Goal: Information Seeking & Learning: Find specific fact

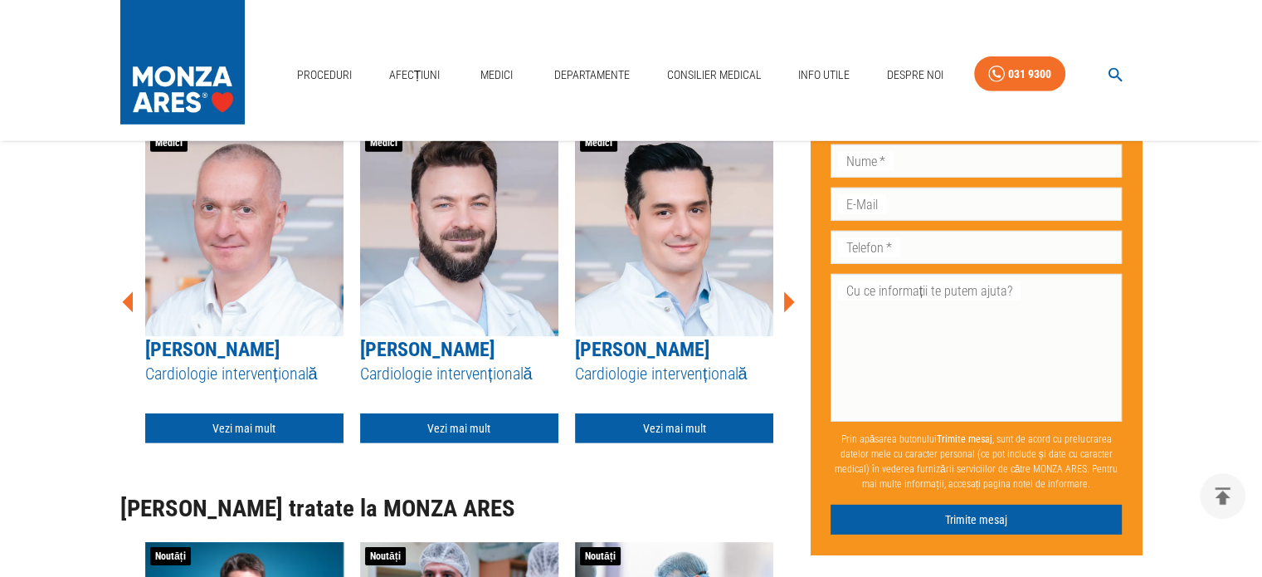
scroll to position [5004, 0]
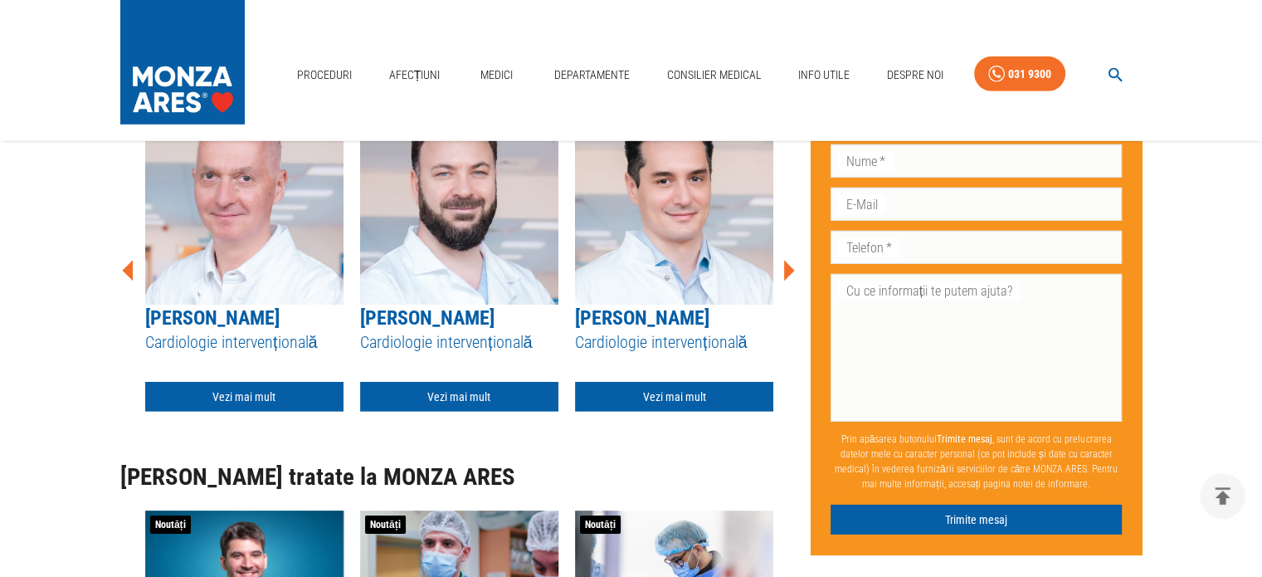
click at [787, 281] on icon at bounding box center [789, 270] width 11 height 21
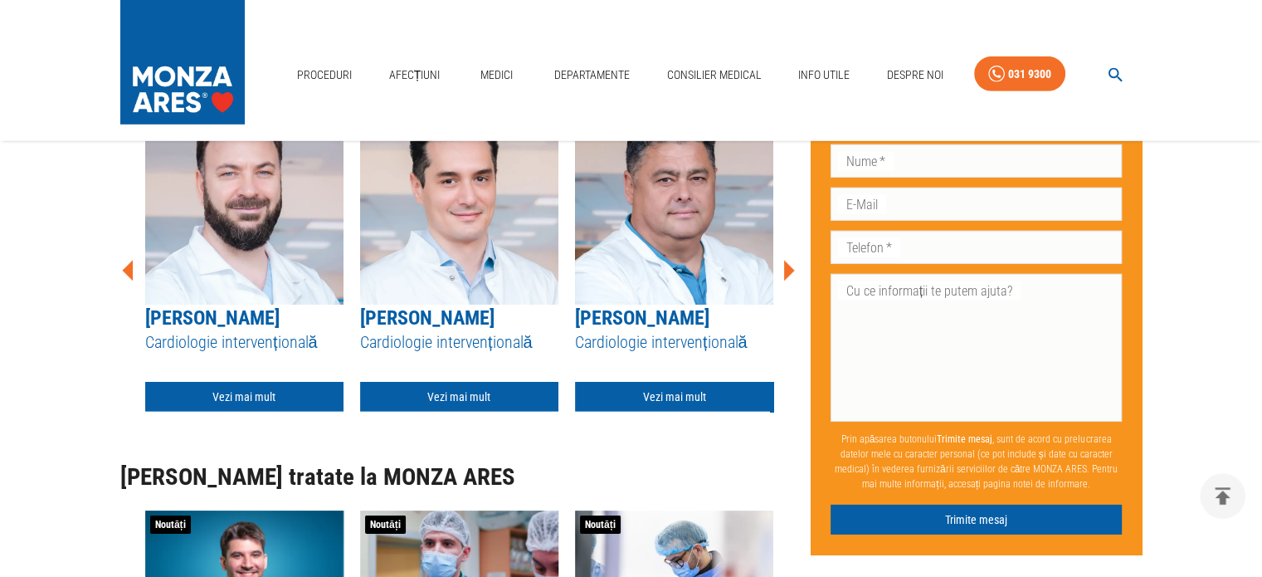
click at [787, 281] on icon at bounding box center [789, 270] width 11 height 21
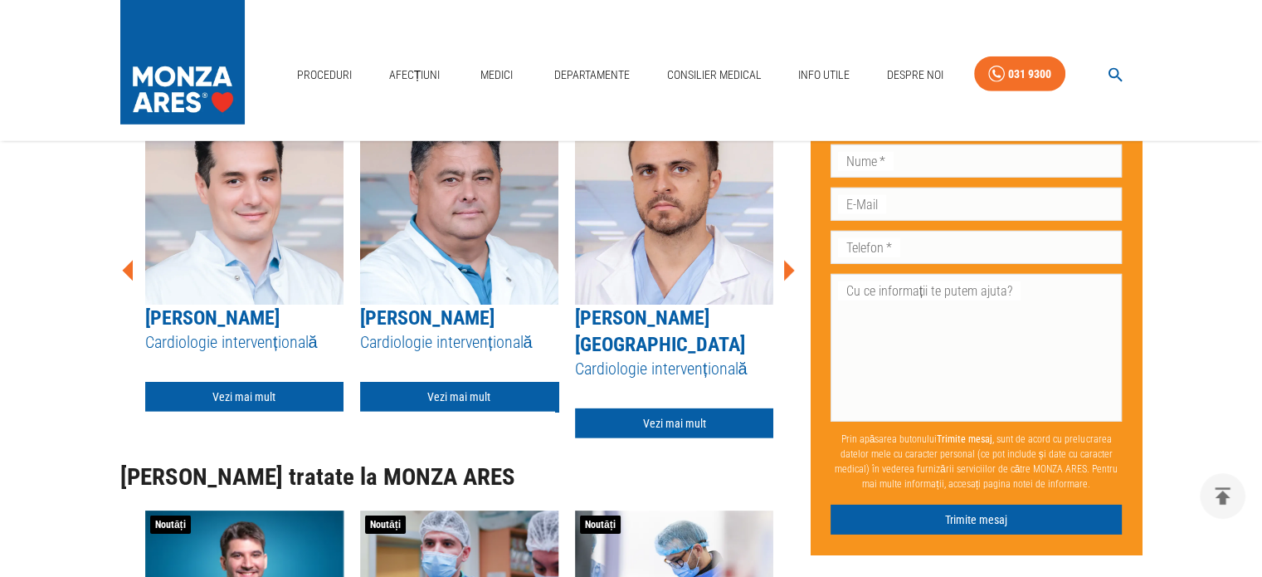
click at [787, 281] on icon at bounding box center [789, 270] width 11 height 21
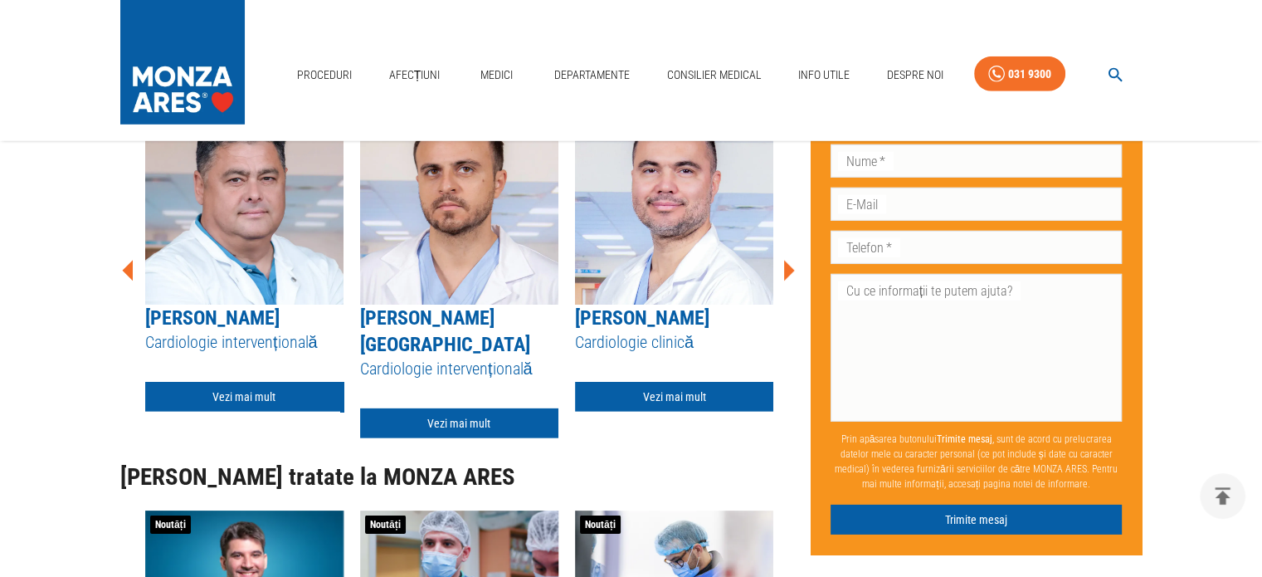
click at [784, 281] on icon at bounding box center [789, 270] width 11 height 21
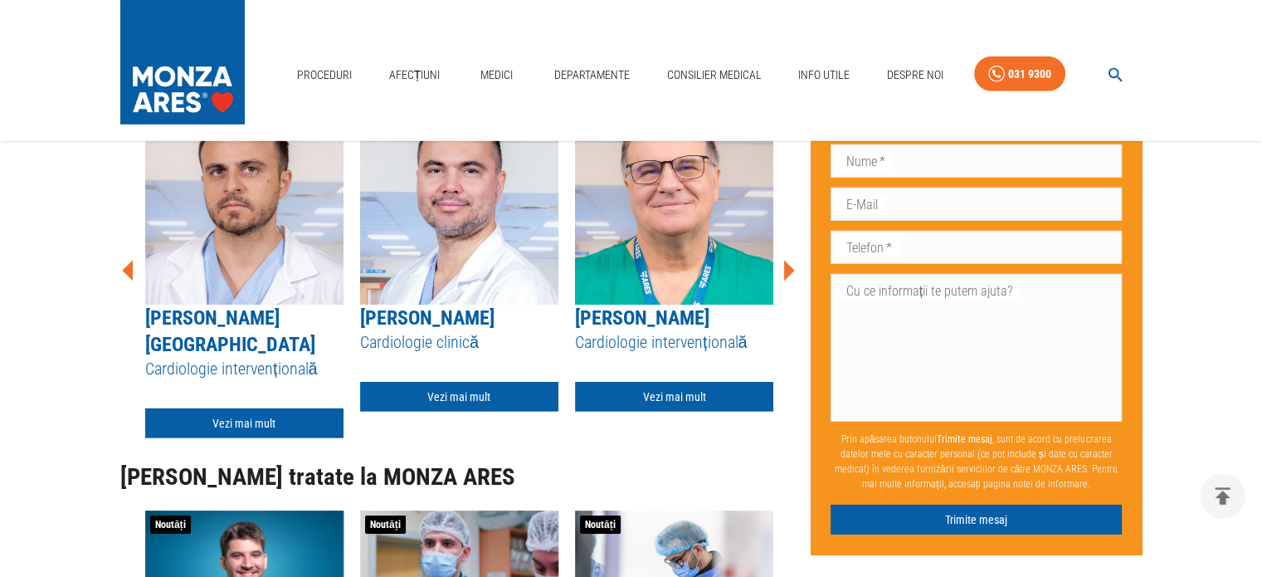
click at [784, 281] on icon at bounding box center [789, 270] width 11 height 21
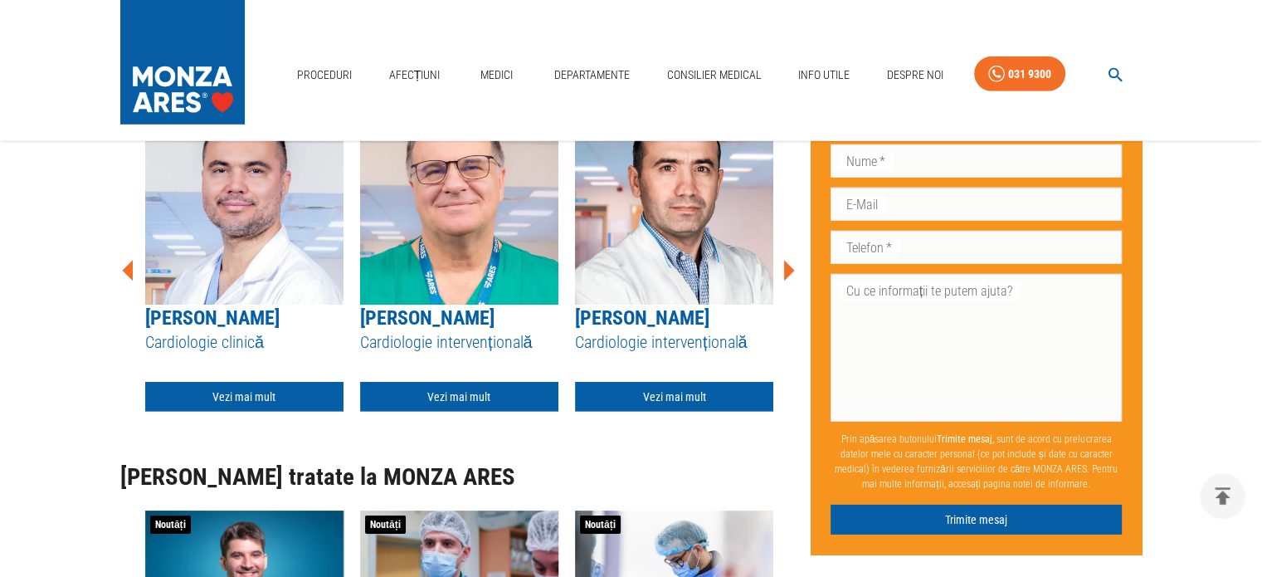
click at [784, 281] on icon at bounding box center [789, 270] width 11 height 21
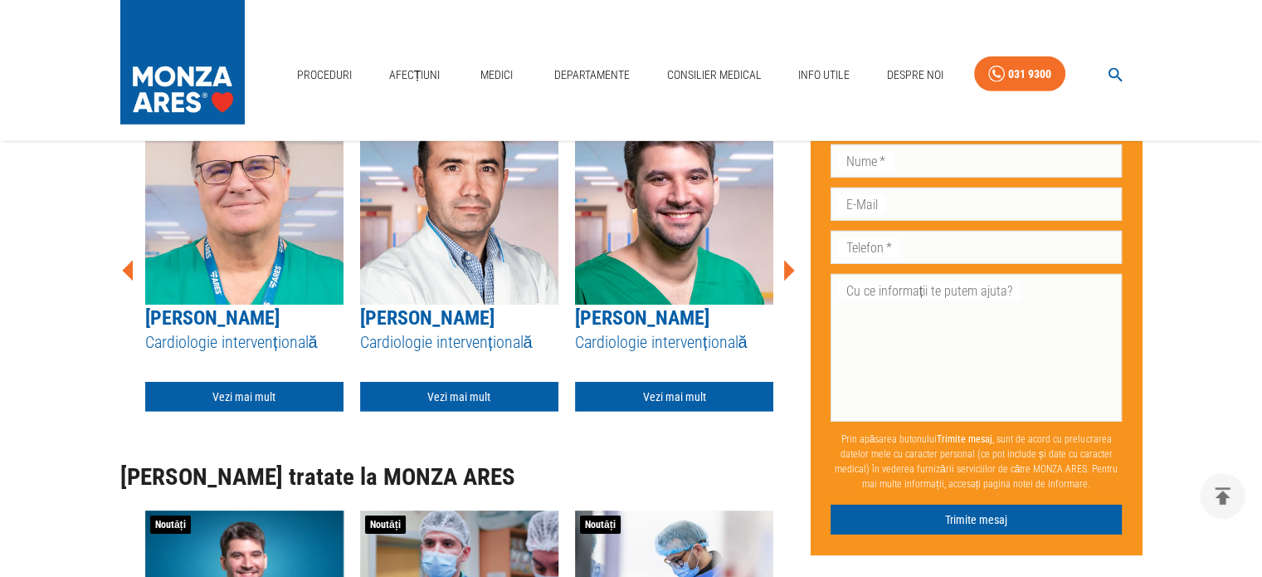
click at [783, 295] on icon at bounding box center [788, 271] width 50 height 50
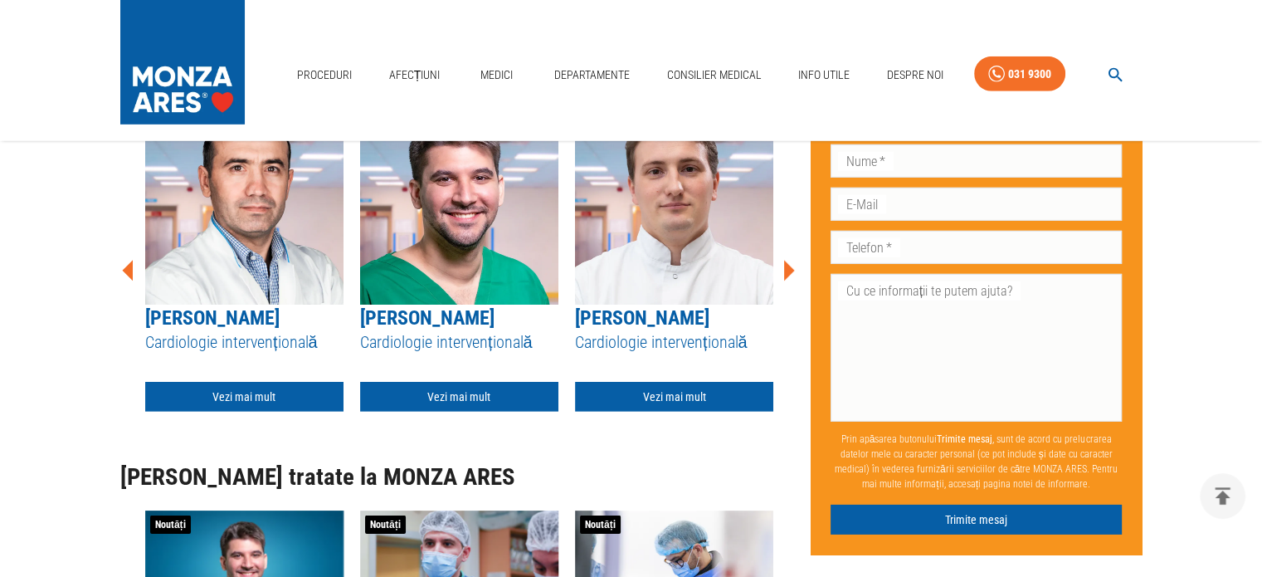
click at [783, 295] on icon at bounding box center [788, 271] width 50 height 50
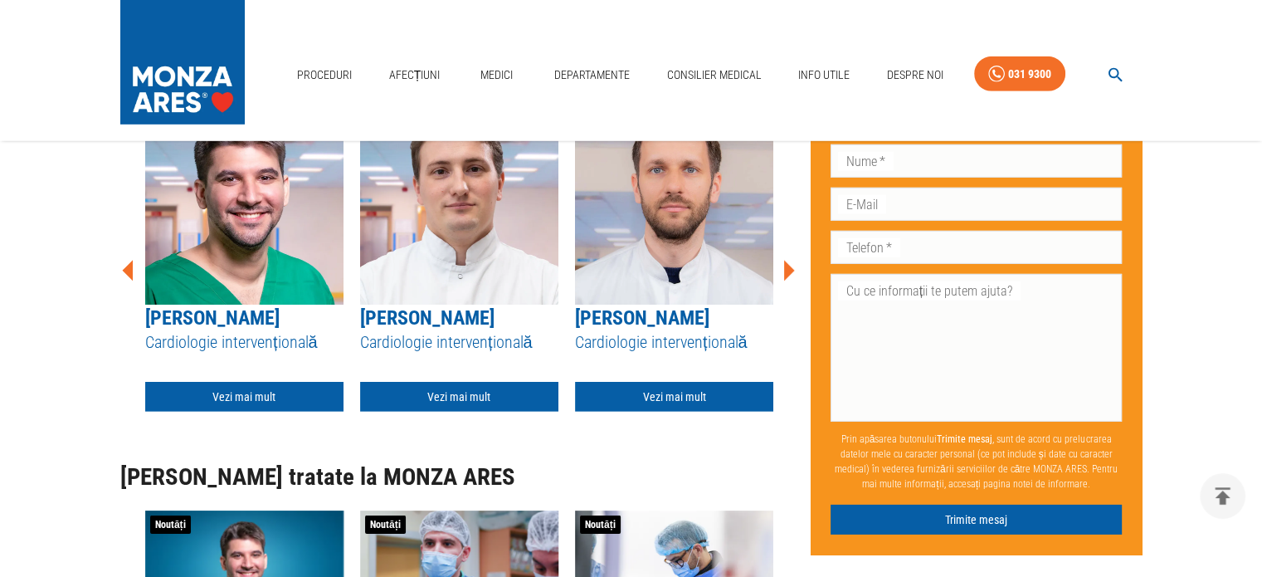
click at [783, 295] on icon at bounding box center [788, 271] width 50 height 50
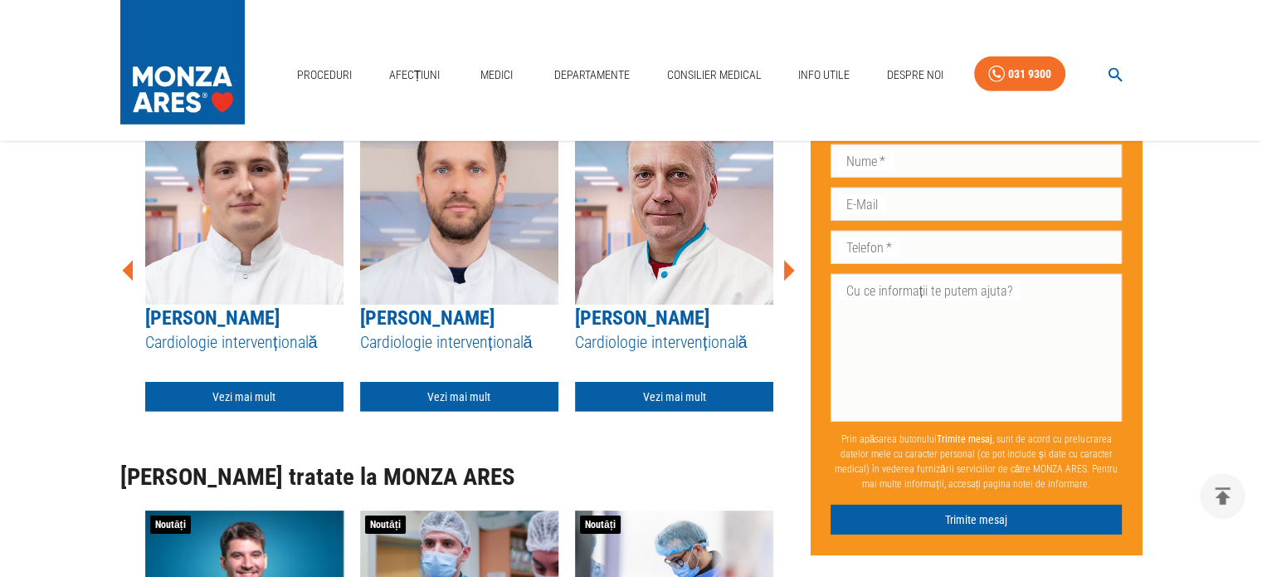
click at [783, 295] on icon at bounding box center [788, 271] width 50 height 50
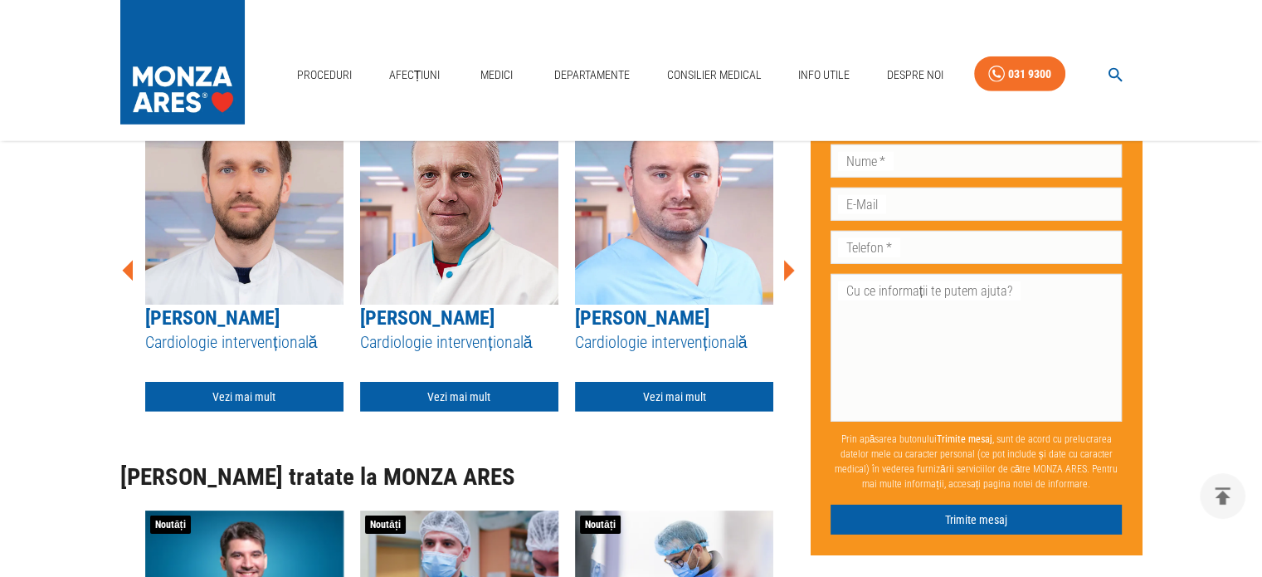
click at [783, 295] on icon at bounding box center [788, 271] width 50 height 50
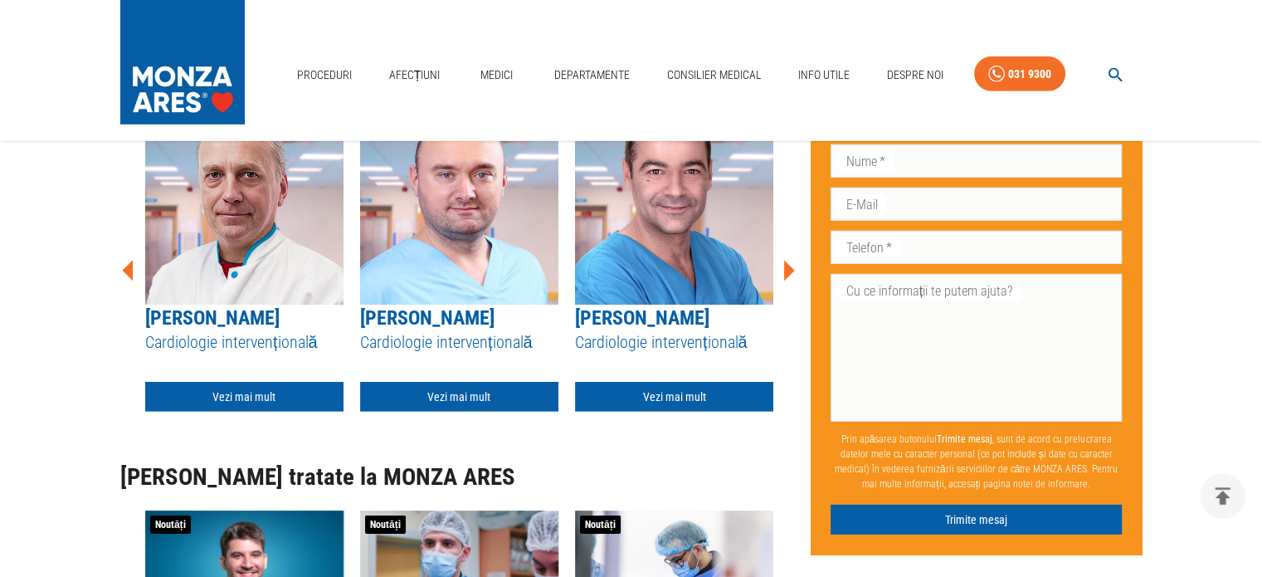
click at [783, 295] on icon at bounding box center [788, 271] width 50 height 50
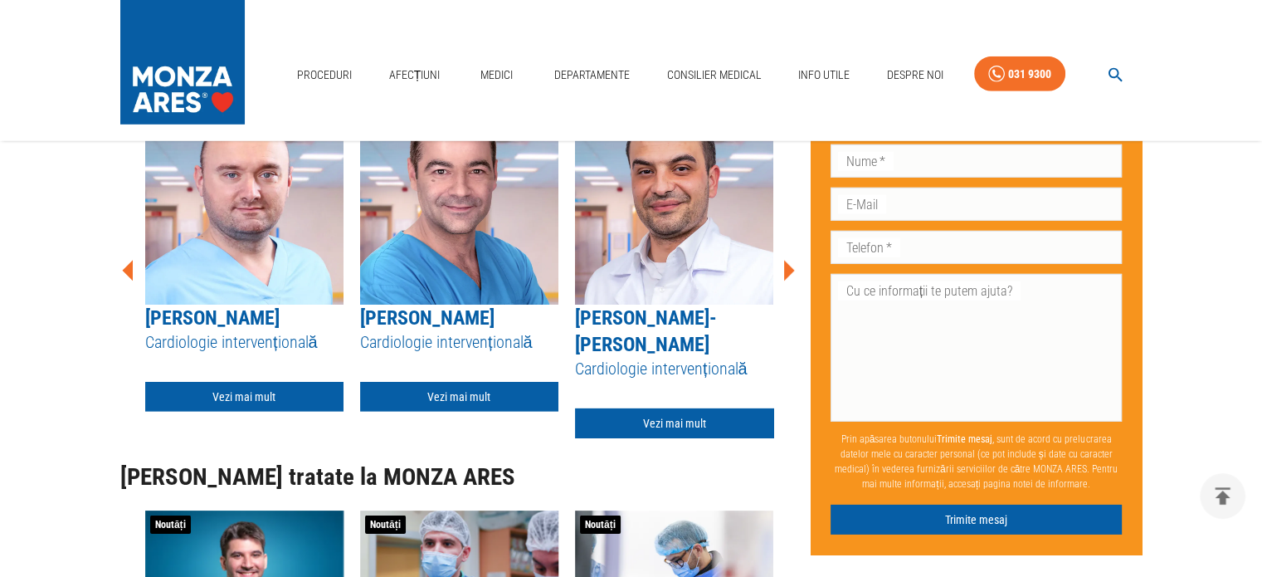
click at [783, 295] on icon at bounding box center [788, 271] width 50 height 50
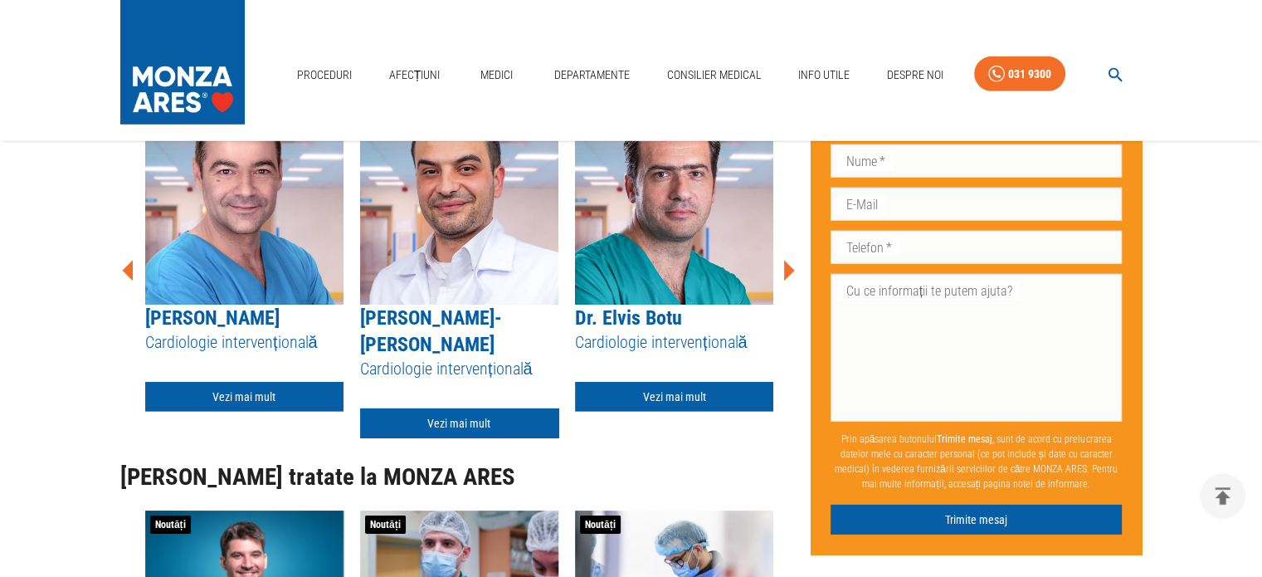
click at [783, 295] on icon at bounding box center [788, 271] width 50 height 50
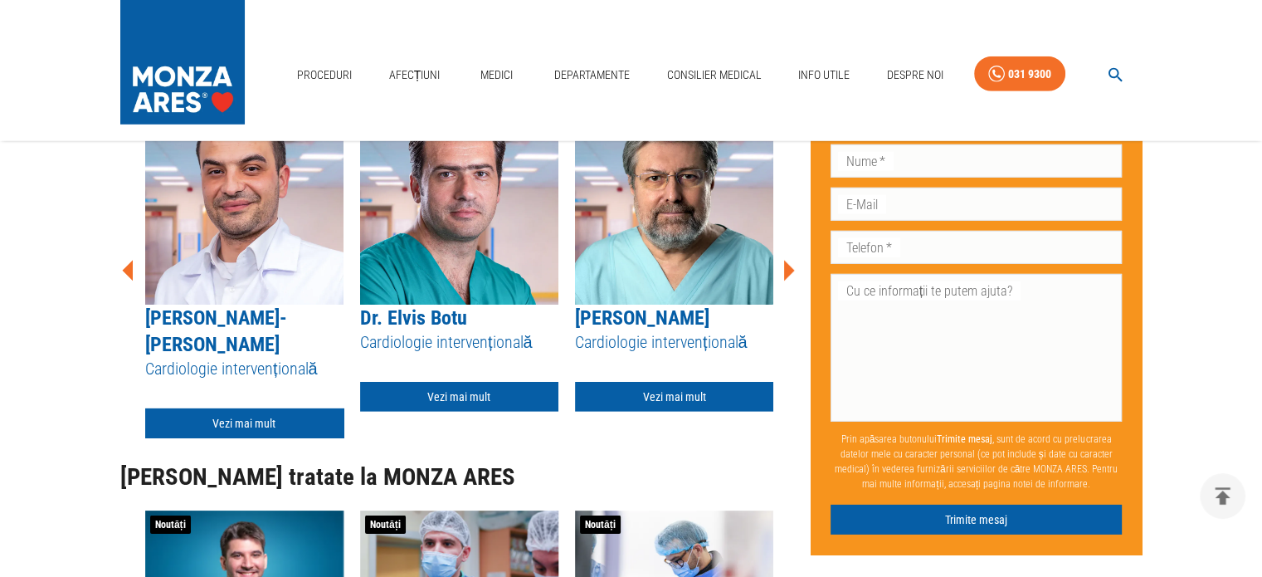
click at [783, 295] on icon at bounding box center [788, 271] width 50 height 50
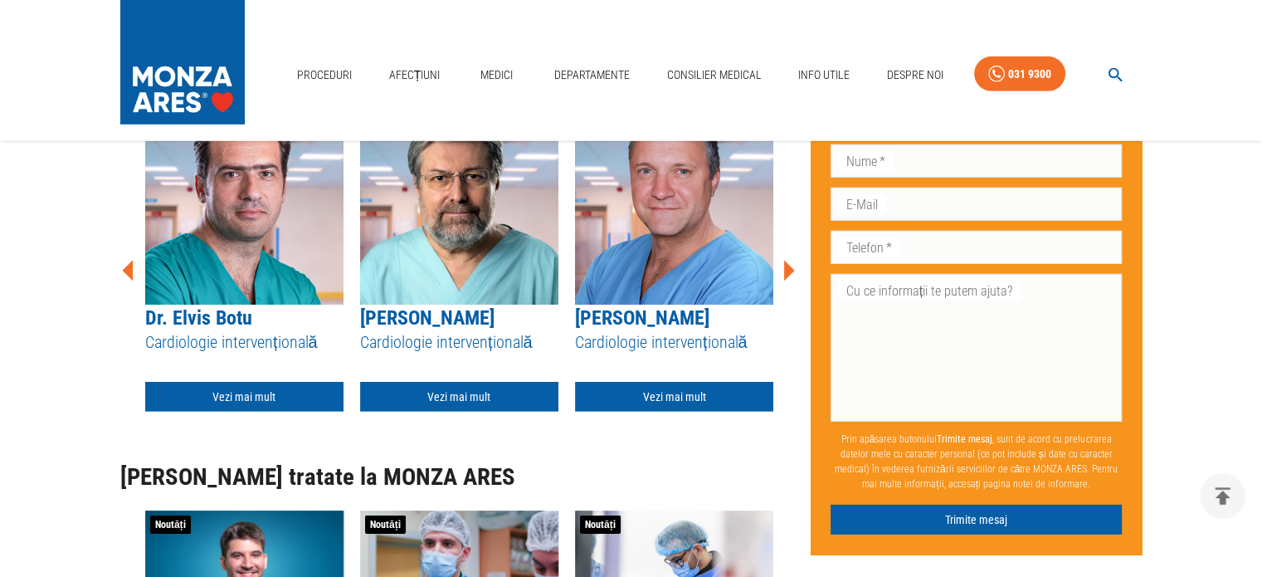
click at [783, 295] on icon at bounding box center [788, 271] width 50 height 50
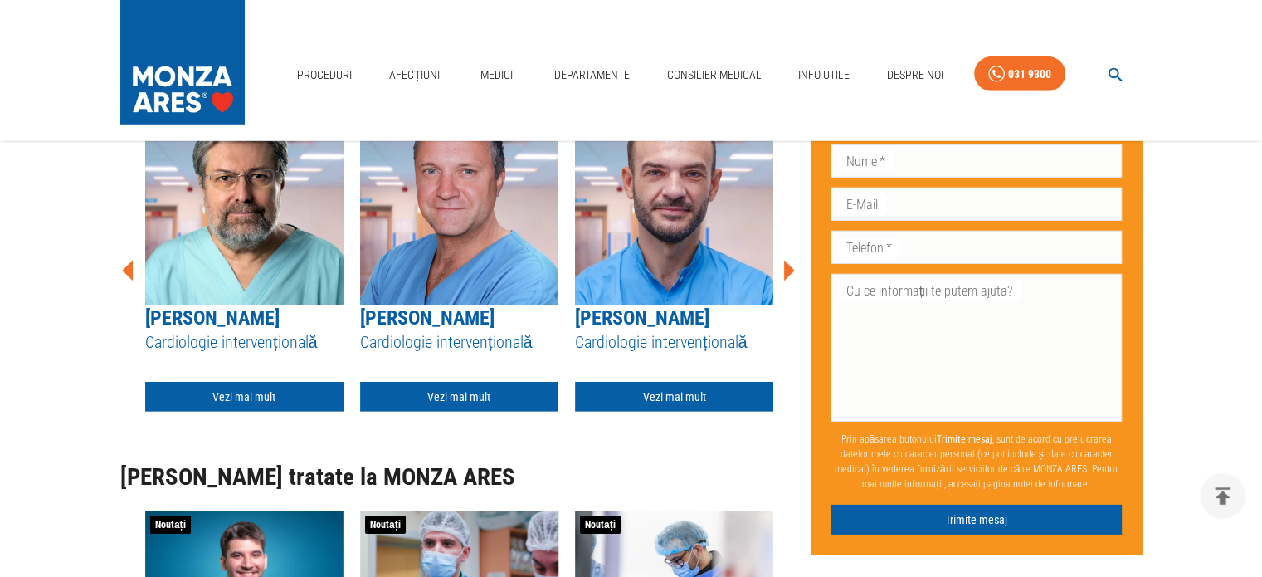
click at [783, 295] on icon at bounding box center [788, 271] width 50 height 50
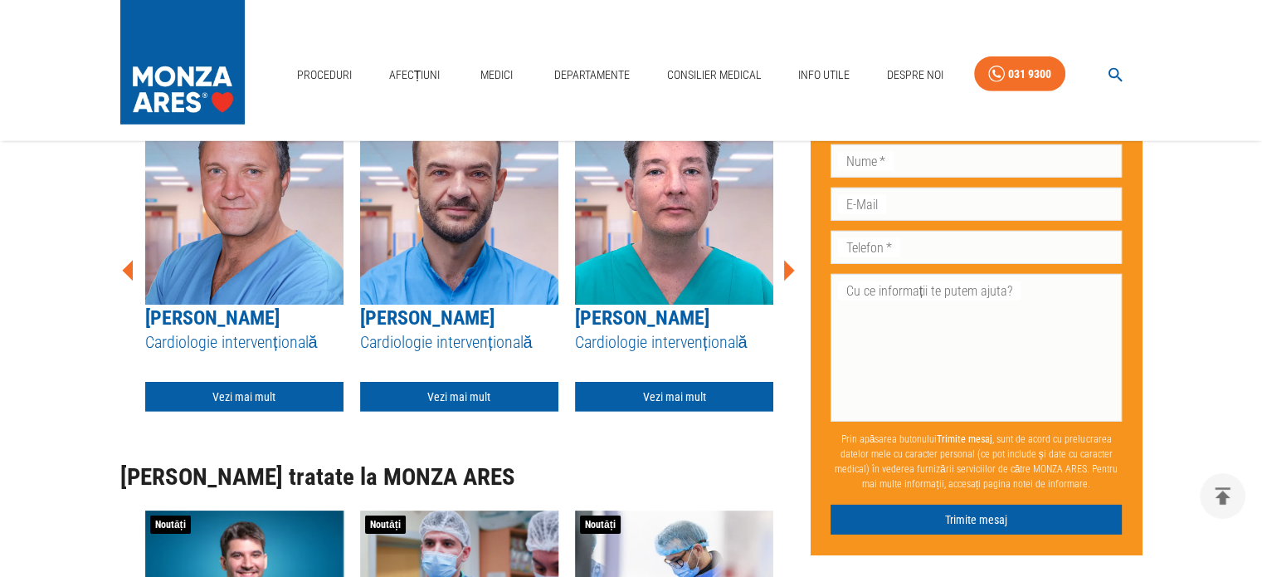
click at [783, 295] on icon at bounding box center [788, 271] width 50 height 50
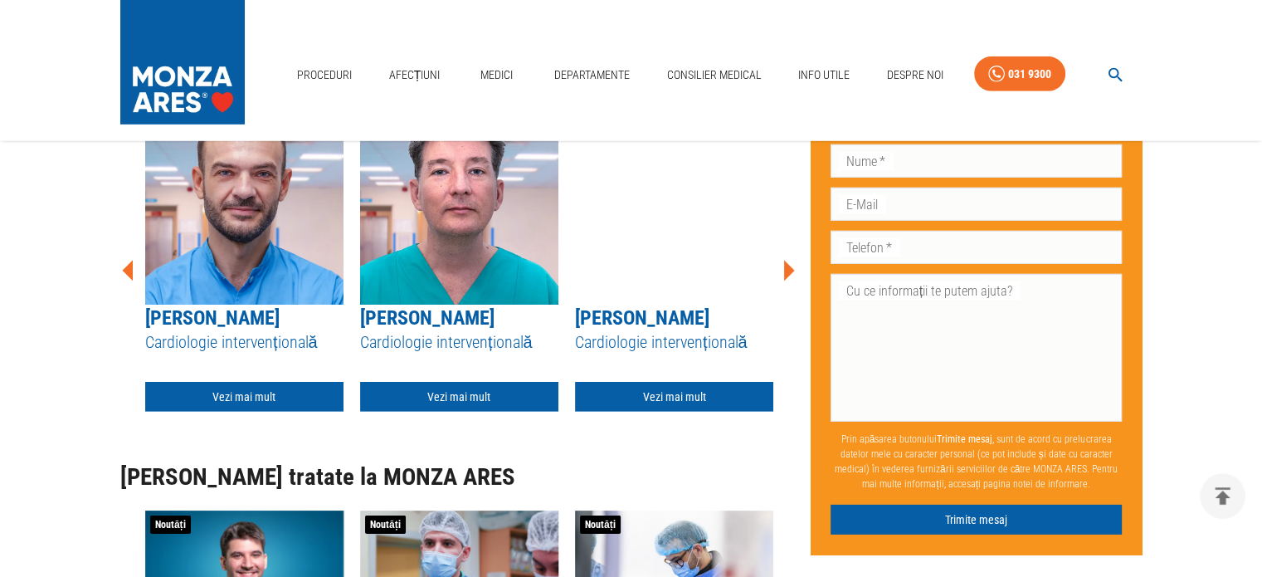
click at [783, 295] on icon at bounding box center [788, 271] width 50 height 50
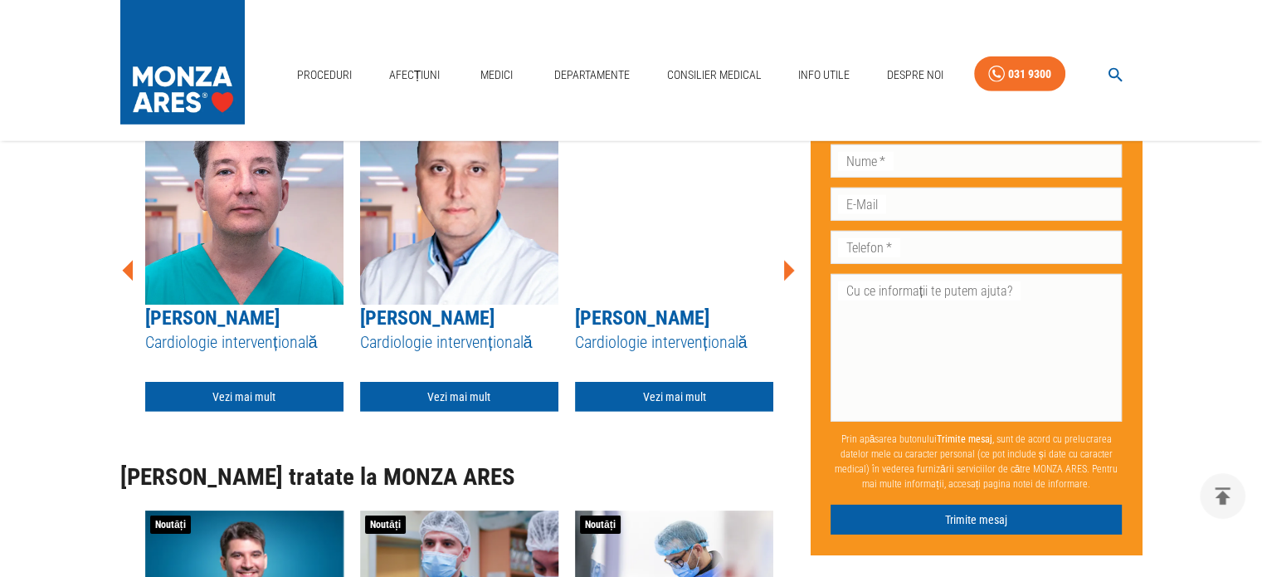
click at [783, 295] on icon at bounding box center [788, 271] width 50 height 50
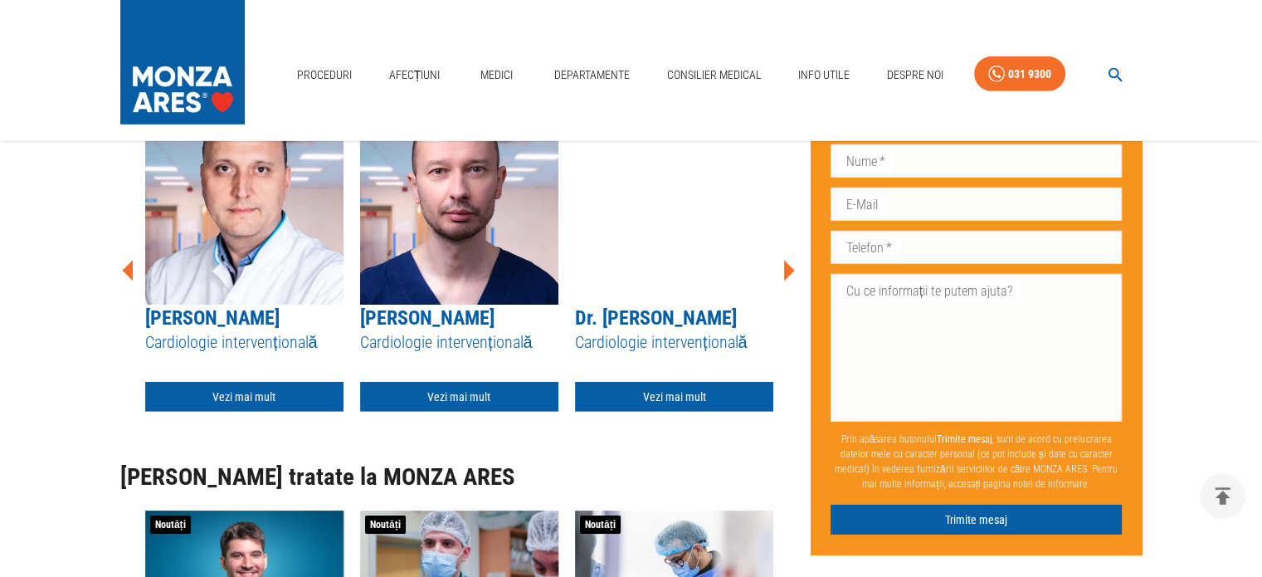
click at [783, 295] on icon at bounding box center [788, 271] width 50 height 50
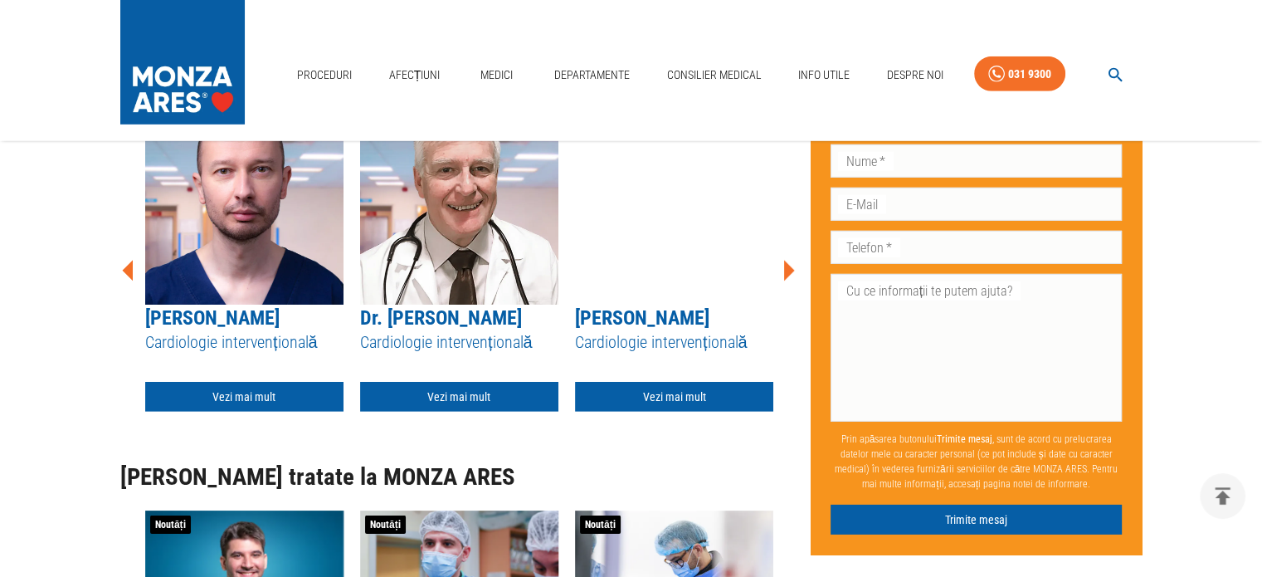
click at [783, 295] on icon at bounding box center [788, 271] width 50 height 50
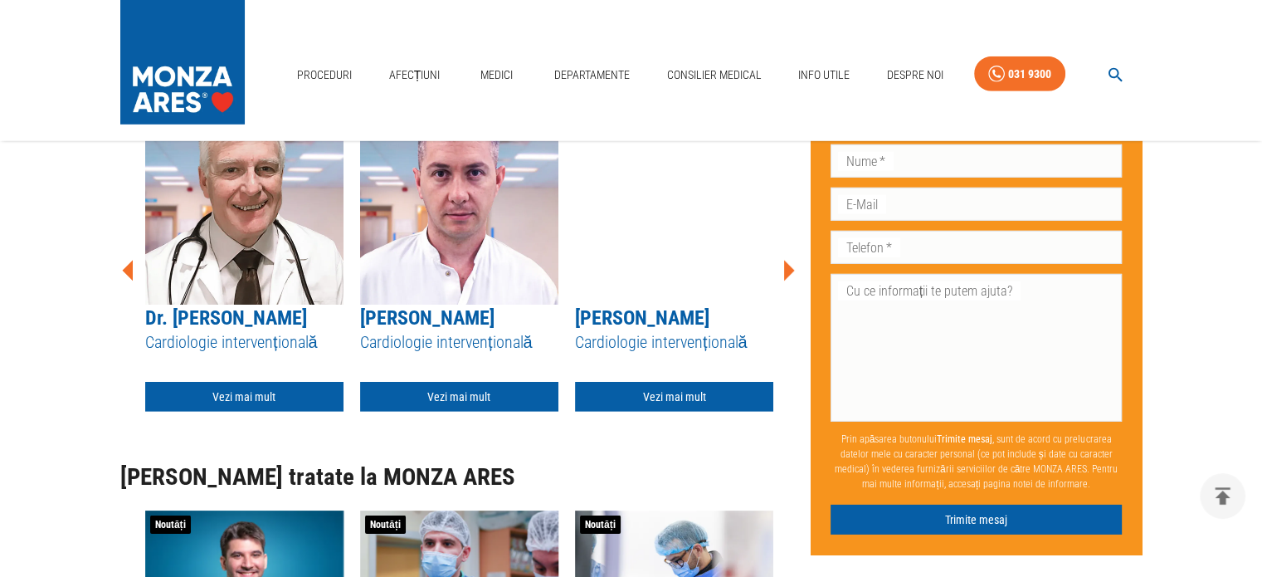
click at [783, 295] on icon at bounding box center [788, 271] width 50 height 50
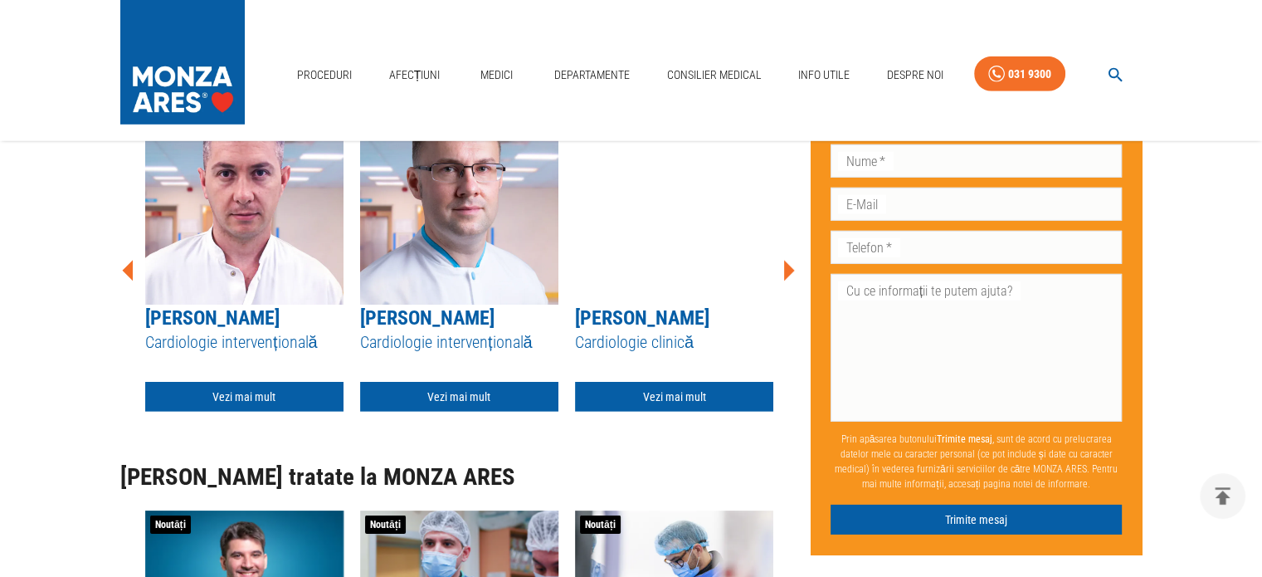
click at [783, 295] on icon at bounding box center [788, 271] width 50 height 50
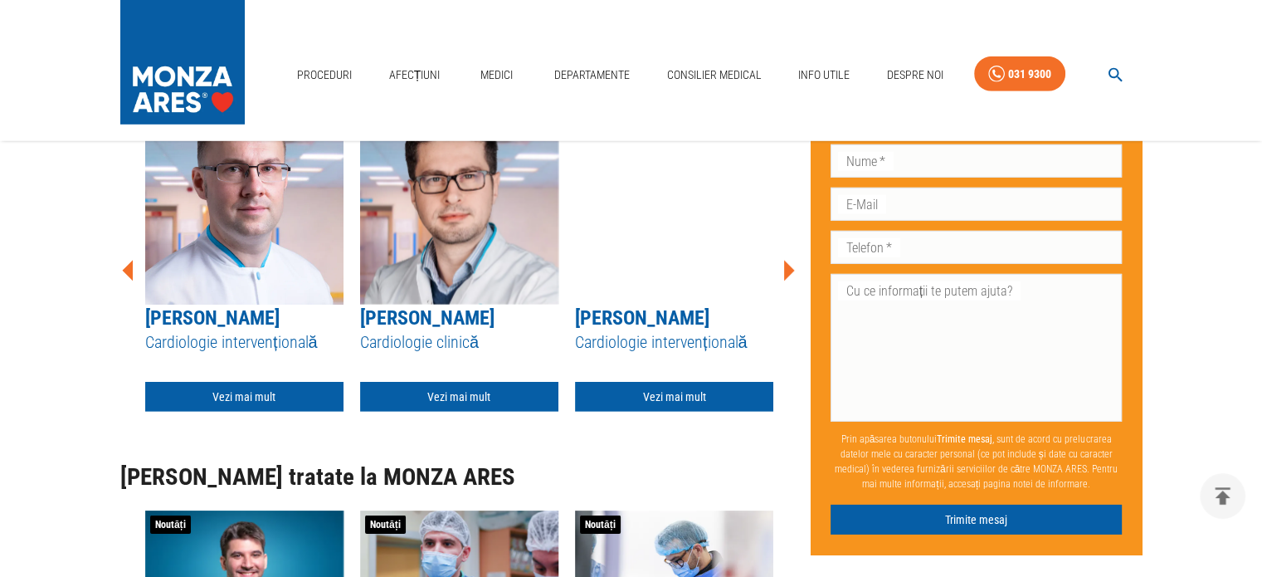
click at [783, 295] on icon at bounding box center [788, 271] width 50 height 50
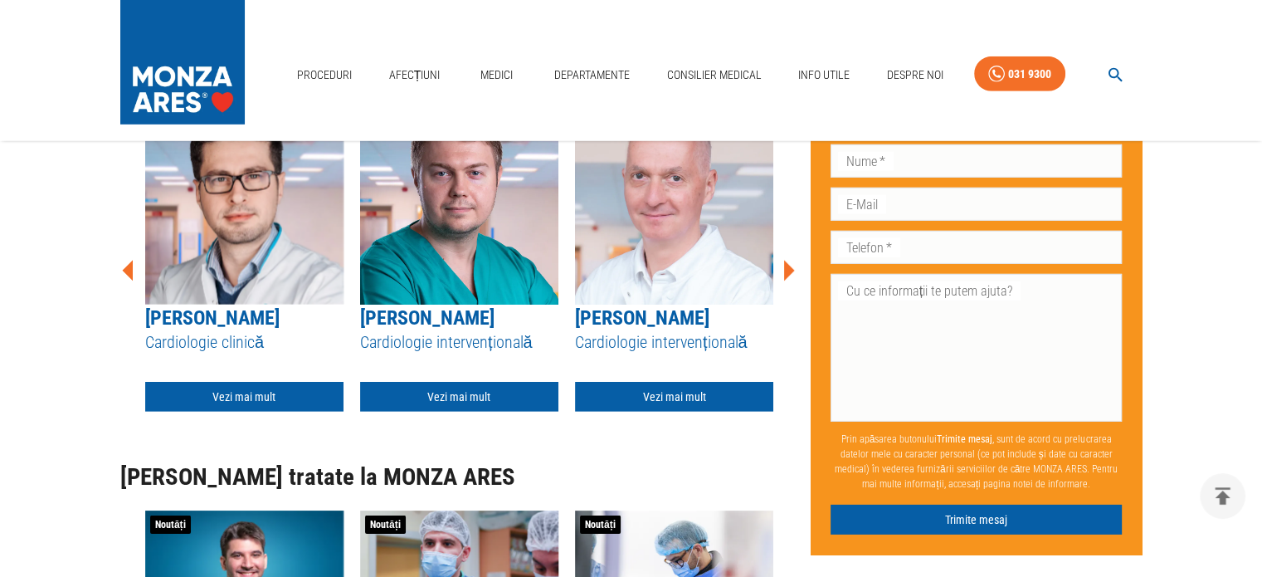
click at [783, 295] on icon at bounding box center [788, 271] width 50 height 50
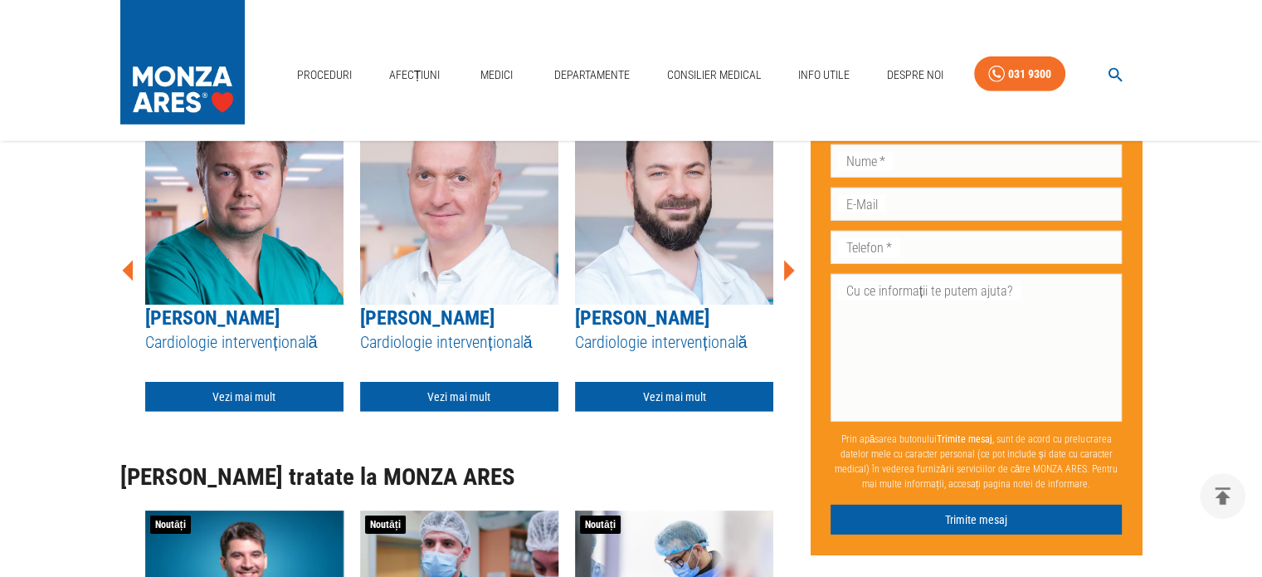
click at [783, 295] on icon at bounding box center [788, 271] width 50 height 50
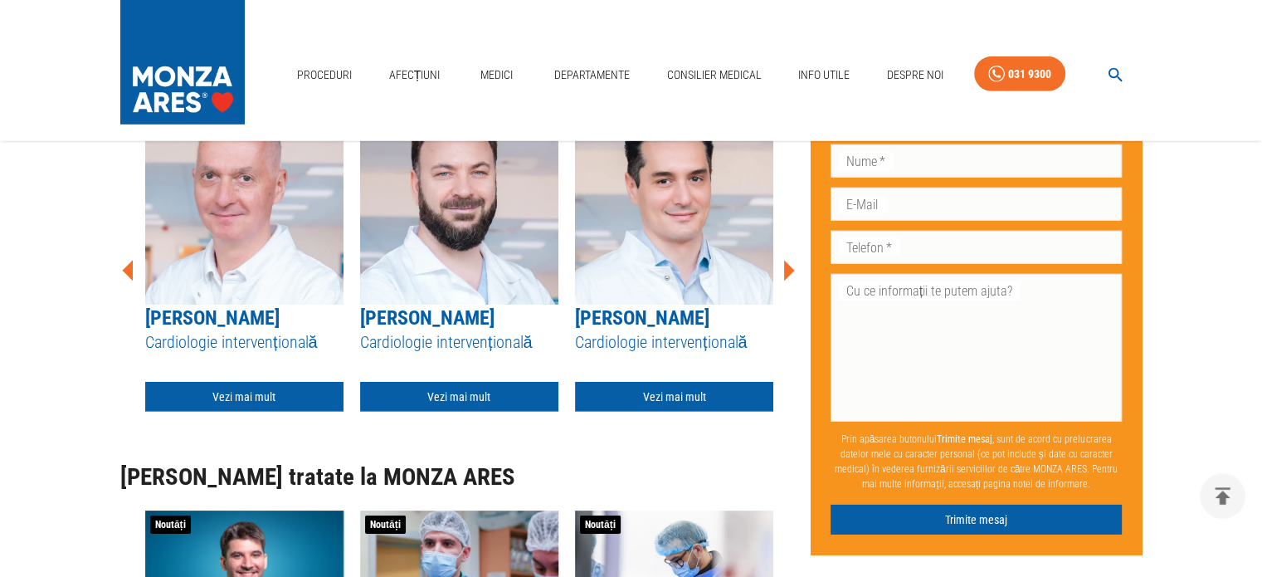
click at [783, 295] on icon at bounding box center [788, 271] width 50 height 50
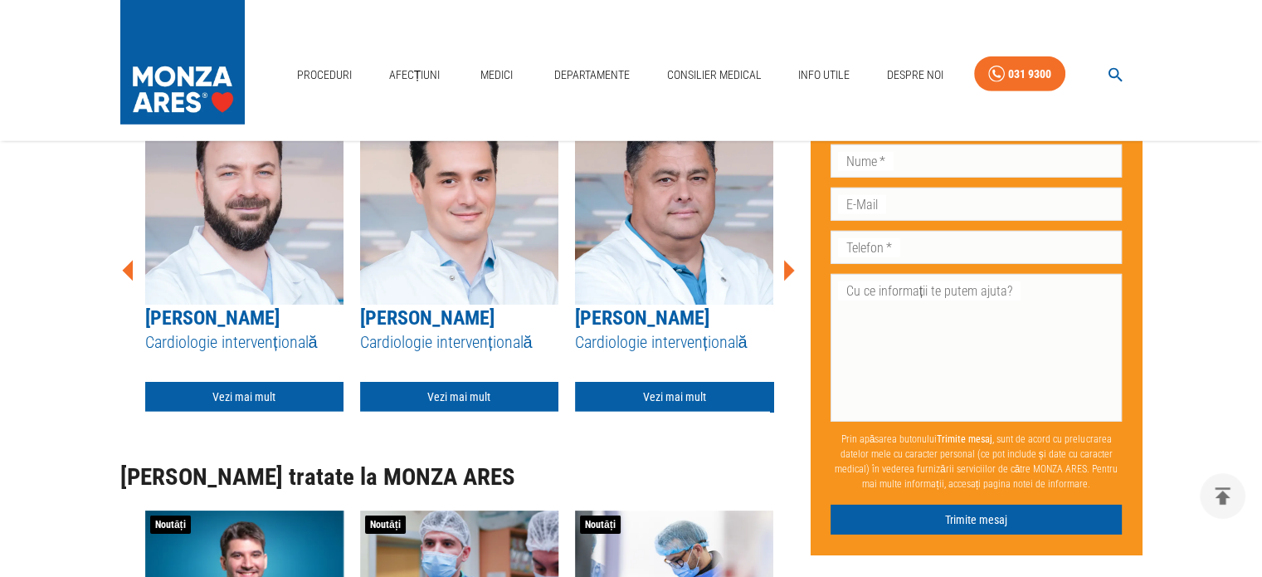
click at [783, 295] on icon at bounding box center [788, 271] width 50 height 50
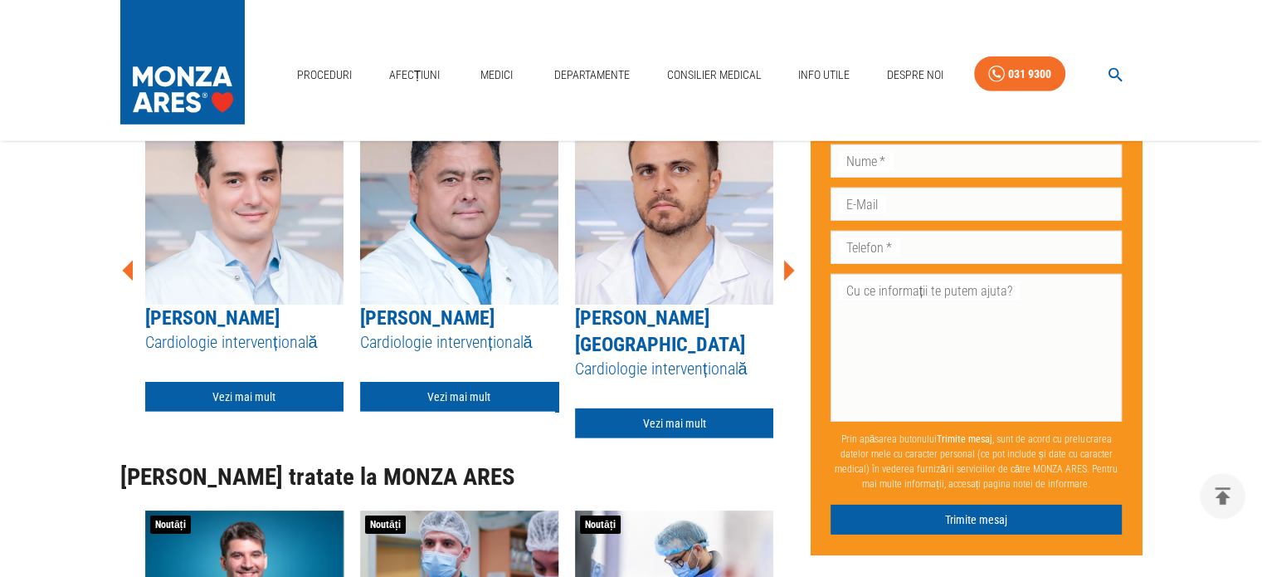
click at [783, 295] on icon at bounding box center [788, 271] width 50 height 50
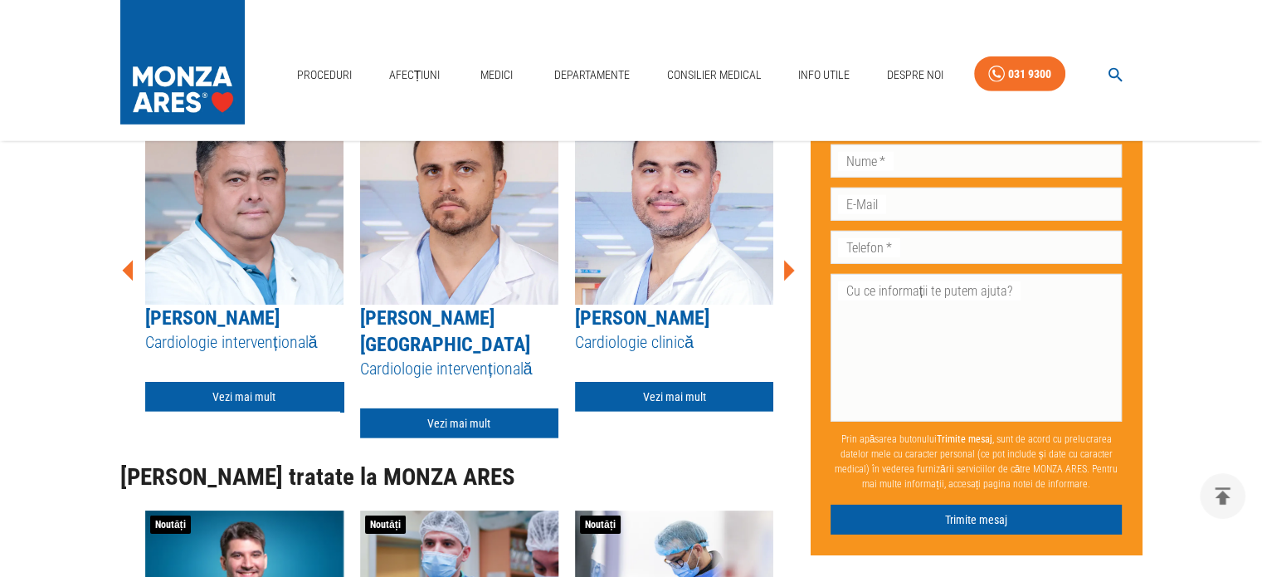
click at [783, 295] on icon at bounding box center [788, 271] width 50 height 50
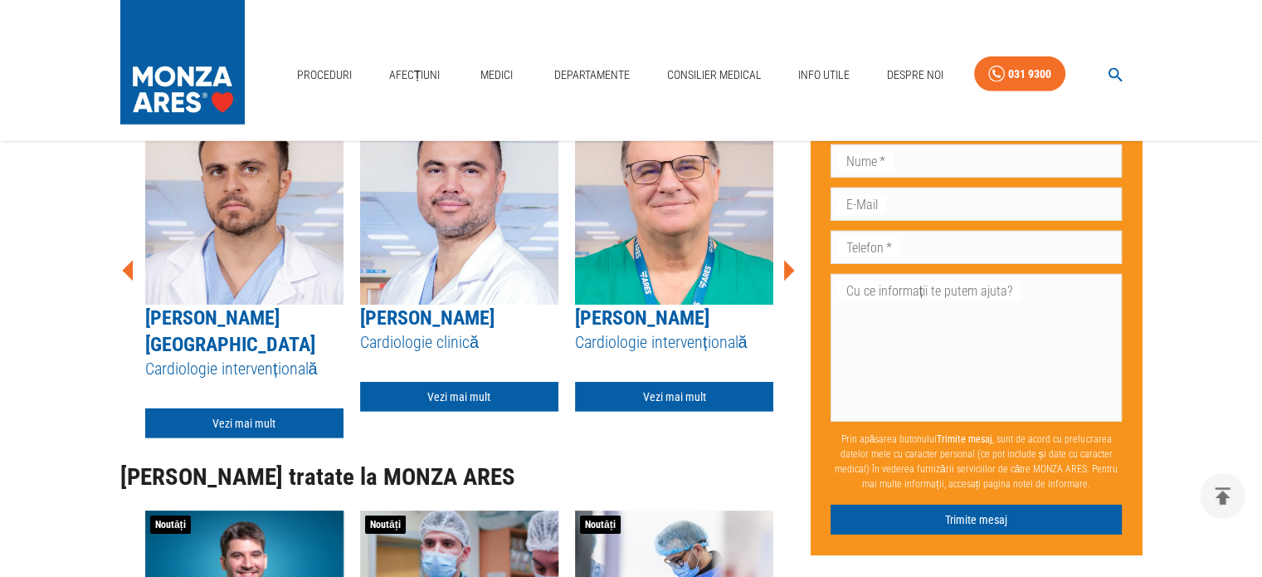
click at [783, 295] on icon at bounding box center [788, 271] width 50 height 50
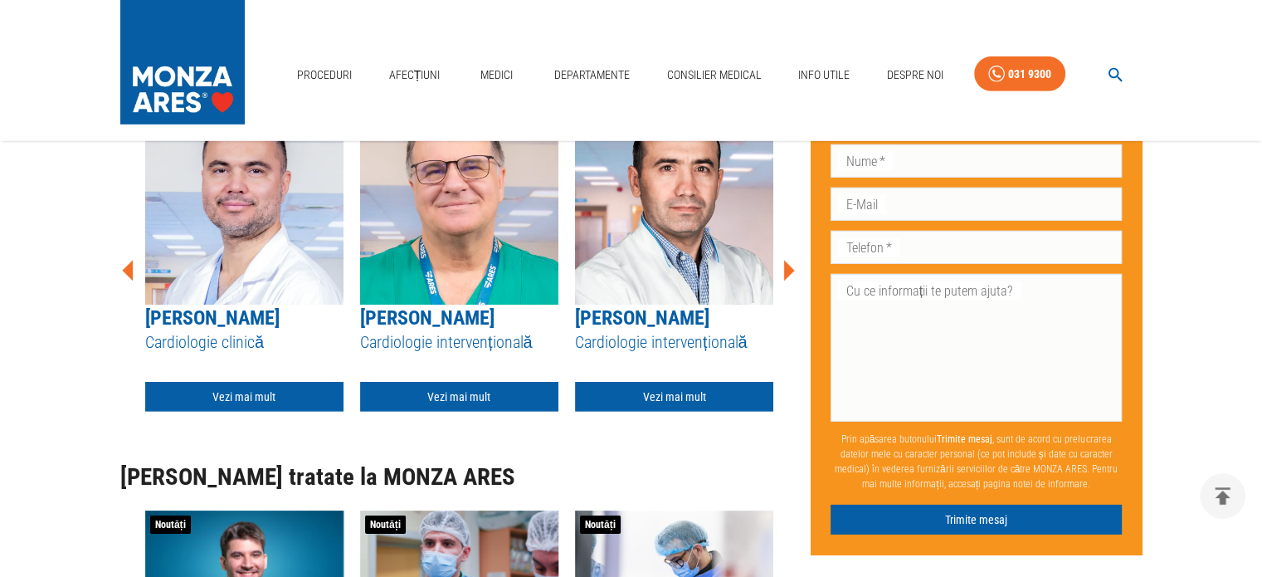
click at [783, 295] on icon at bounding box center [788, 271] width 50 height 50
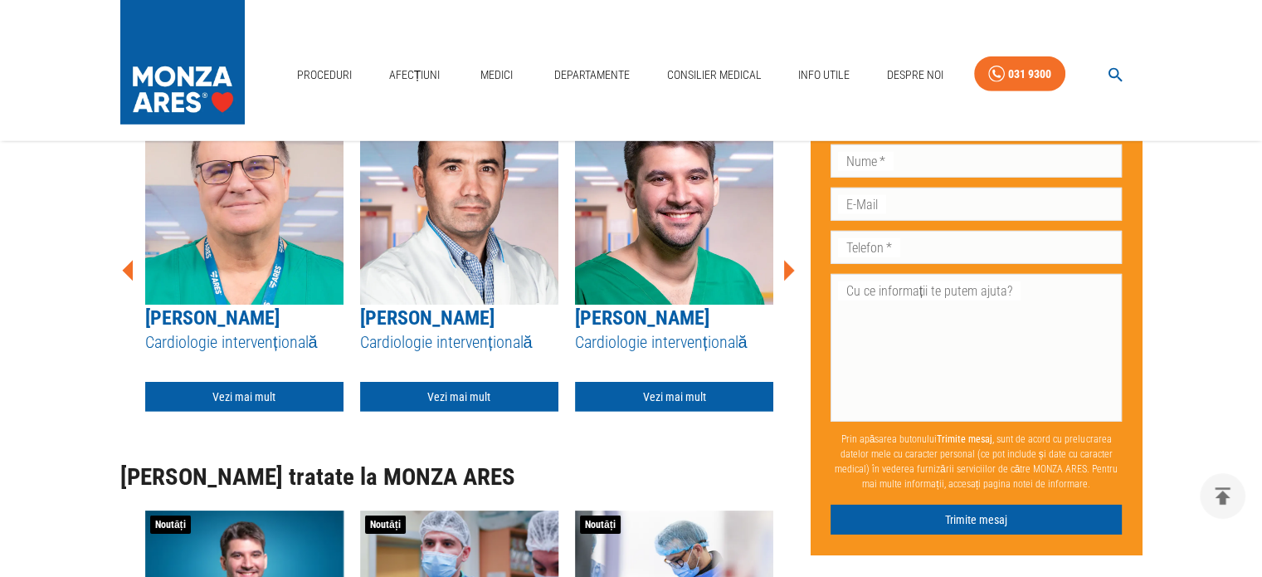
click at [783, 295] on icon at bounding box center [788, 271] width 50 height 50
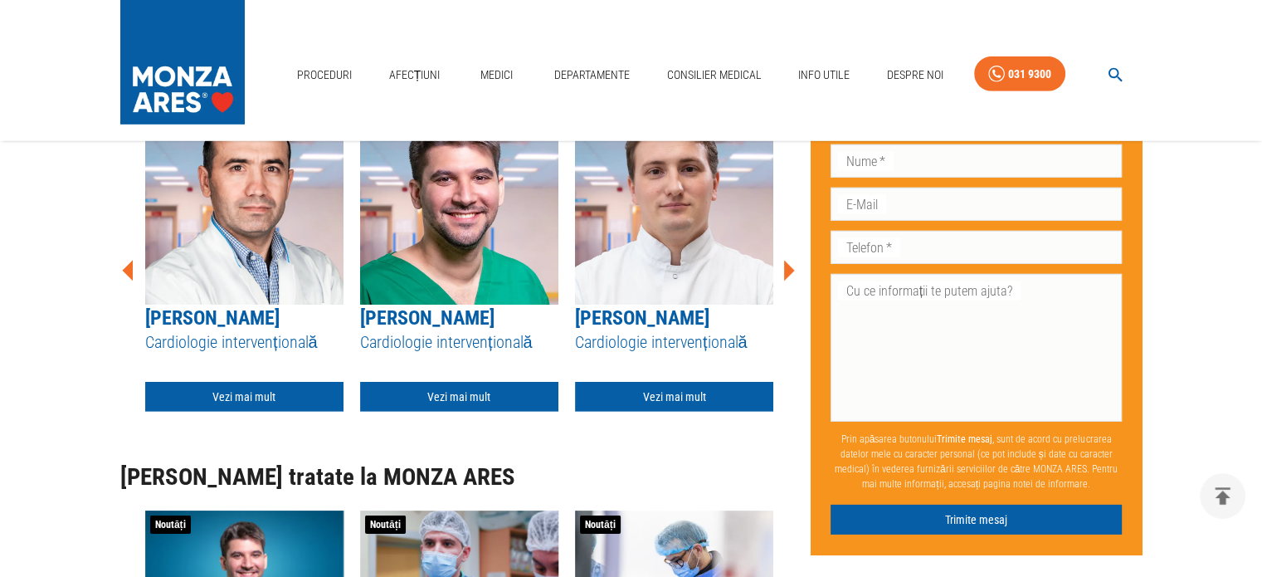
click at [783, 295] on icon at bounding box center [788, 271] width 50 height 50
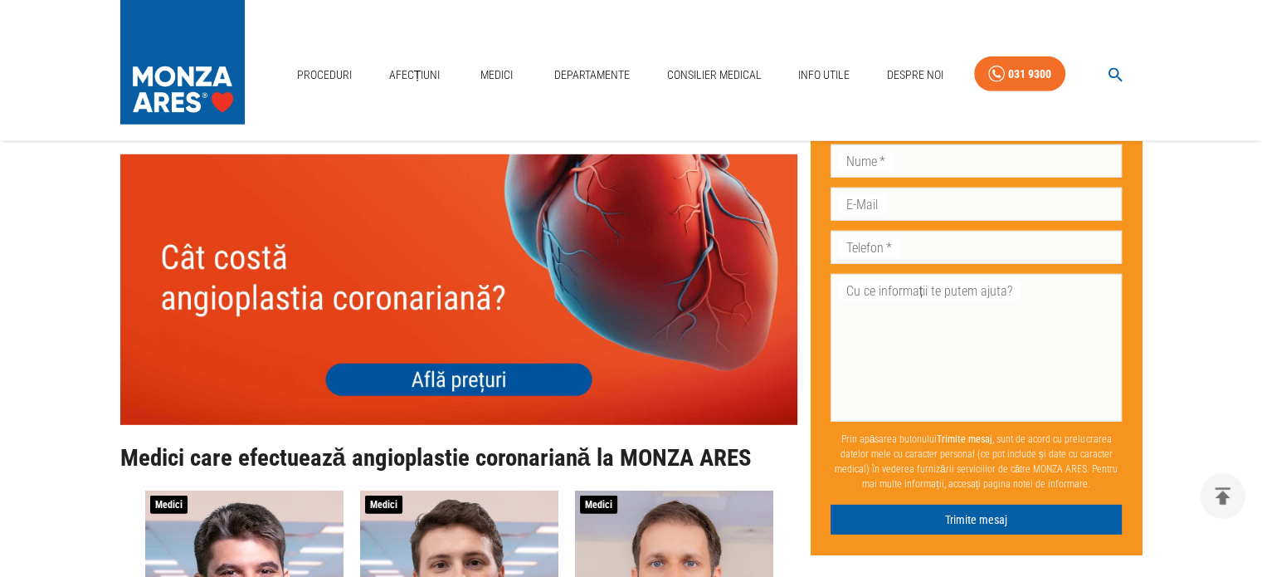
scroll to position [4923, 0]
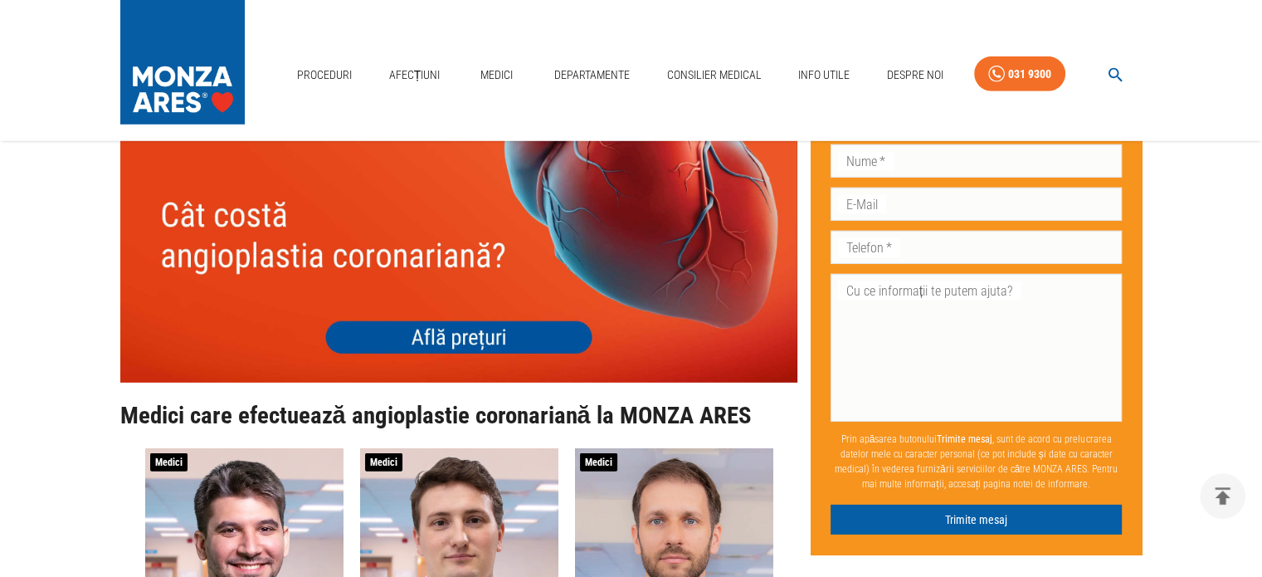
click at [463, 382] on img at bounding box center [458, 247] width 677 height 270
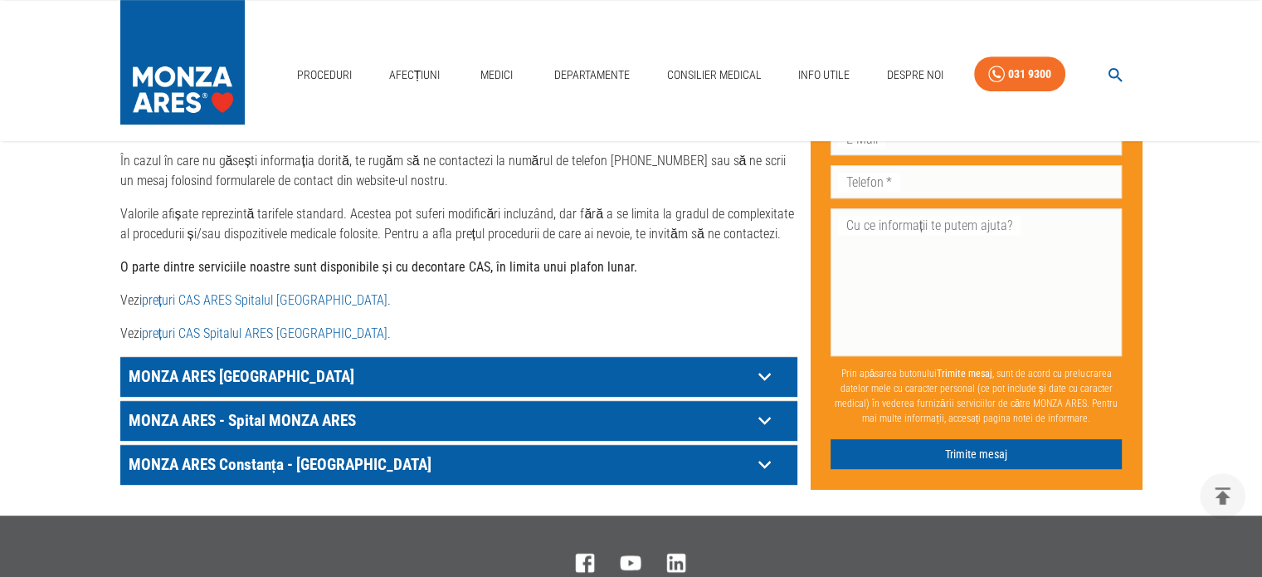
scroll to position [830, 0]
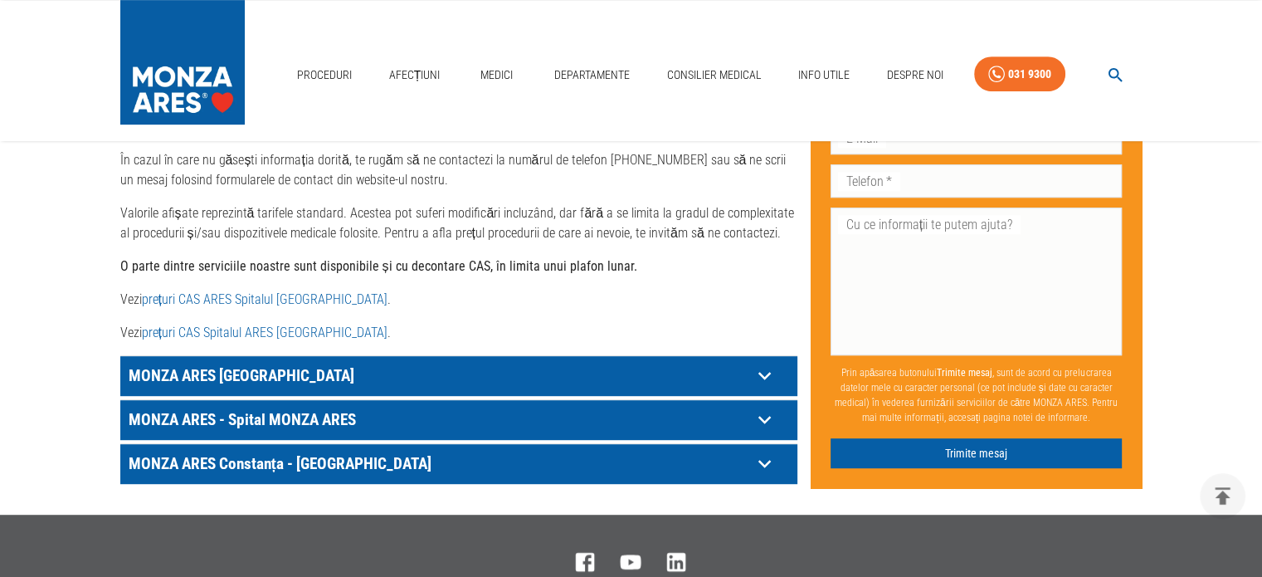
click at [760, 363] on icon at bounding box center [765, 376] width 26 height 26
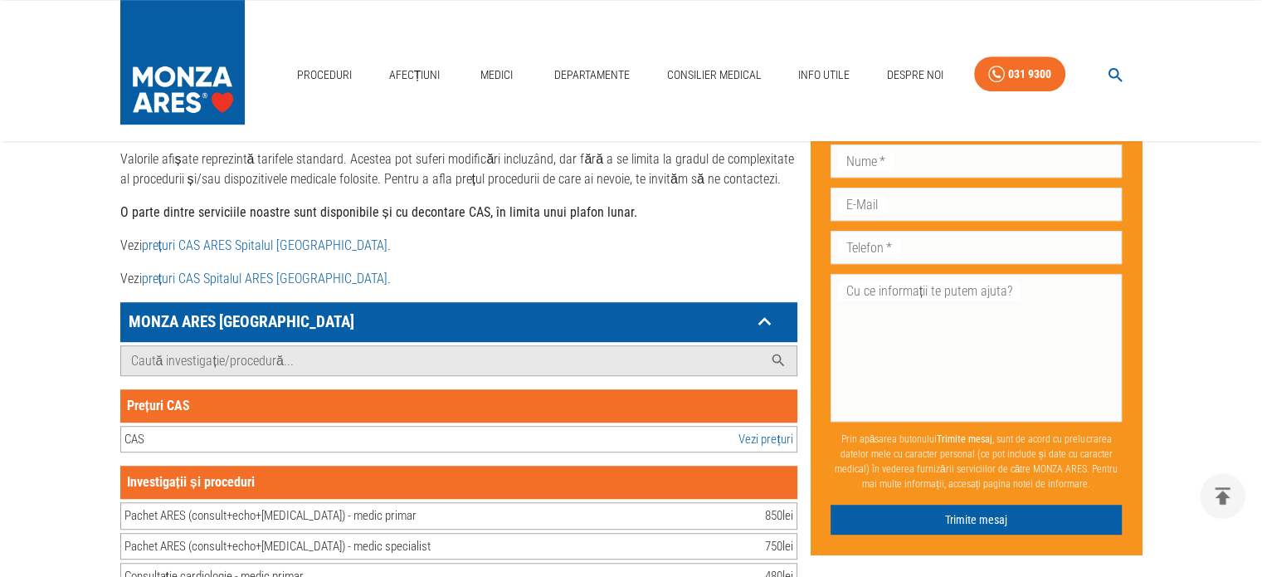
scroll to position [913, 0]
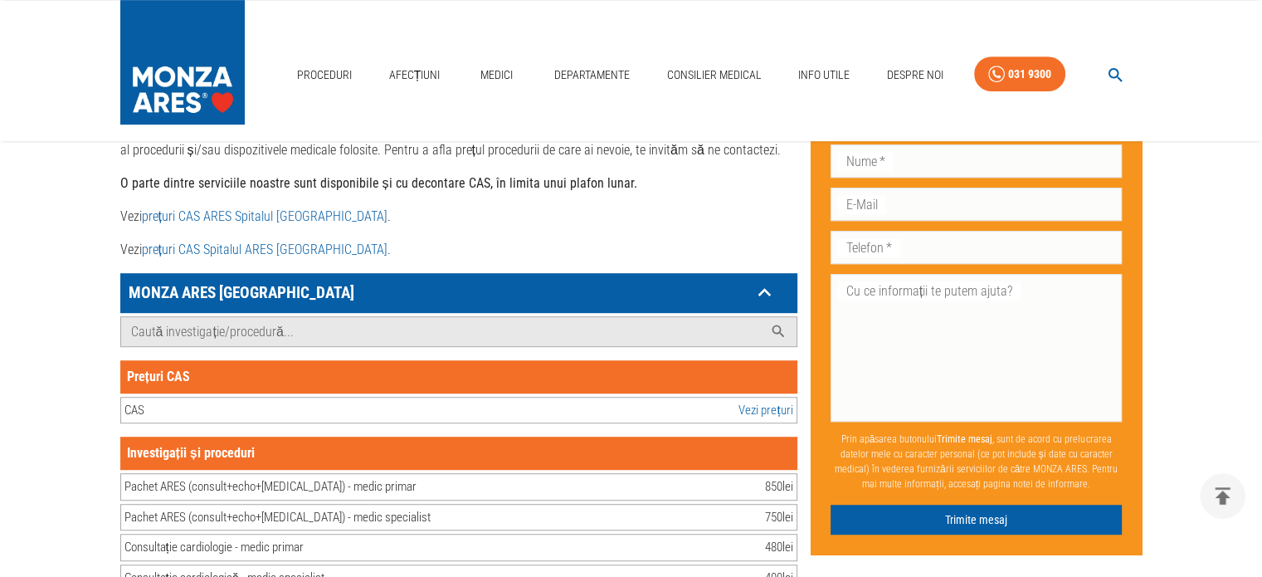
click at [763, 401] on link "Vezi prețuri" at bounding box center [765, 410] width 54 height 19
click at [277, 208] on link "prețuri CAS ARES Spitalul Monza" at bounding box center [265, 216] width 246 height 16
